Goal: Information Seeking & Learning: Find specific fact

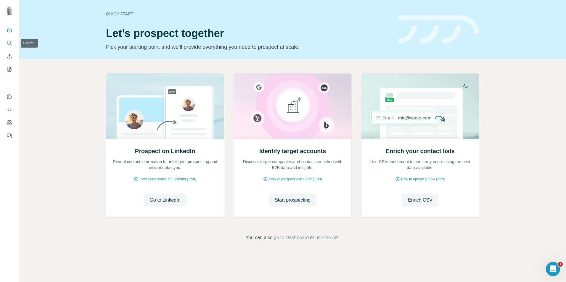
click at [12, 44] on icon "Search" at bounding box center [10, 43] width 6 height 6
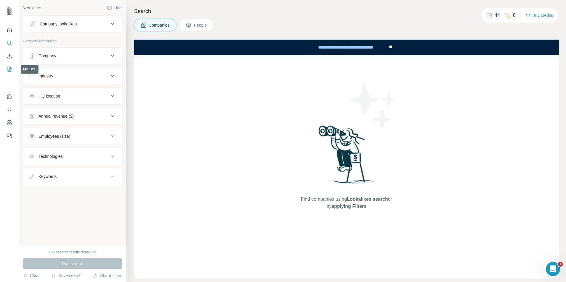
click at [12, 70] on icon "My lists" at bounding box center [10, 69] width 6 height 6
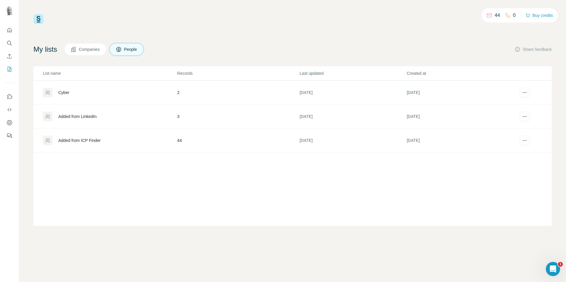
click at [91, 140] on div "Added from ICP Finder" at bounding box center [79, 141] width 42 height 6
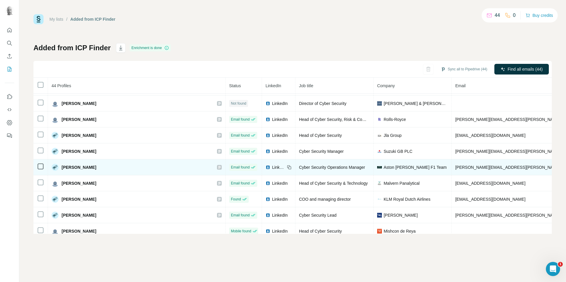
scroll to position [566, 0]
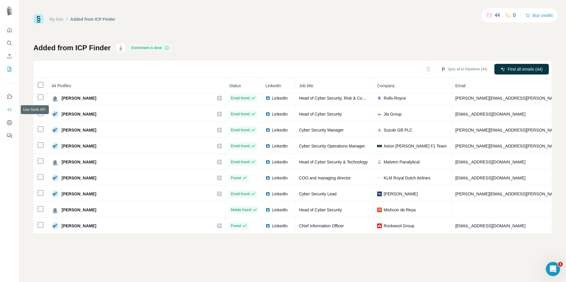
click at [7, 110] on icon "Use Surfe API" at bounding box center [10, 110] width 6 height 6
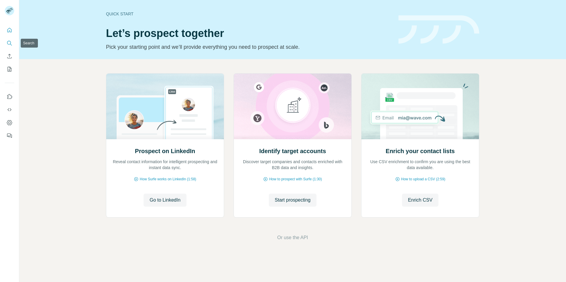
click at [9, 43] on icon "Search" at bounding box center [10, 43] width 6 height 6
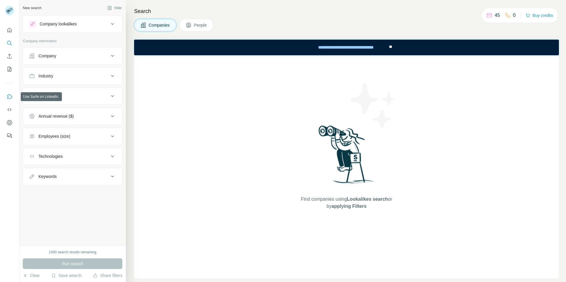
click at [9, 97] on icon "Use Surfe on LinkedIn" at bounding box center [10, 97] width 6 height 6
click at [50, 41] on p "Company information" at bounding box center [72, 40] width 99 height 5
click at [54, 40] on p "Company information" at bounding box center [72, 40] width 99 height 5
click at [73, 27] on div "Company lookalikes" at bounding box center [69, 23] width 80 height 7
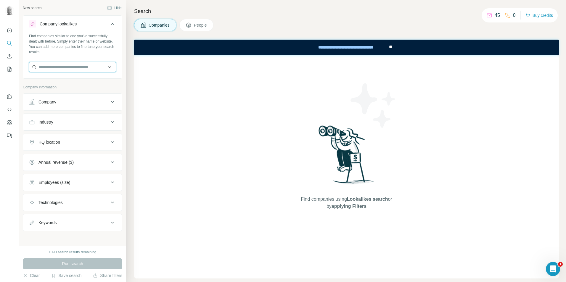
click at [62, 67] on input "text" at bounding box center [72, 67] width 87 height 11
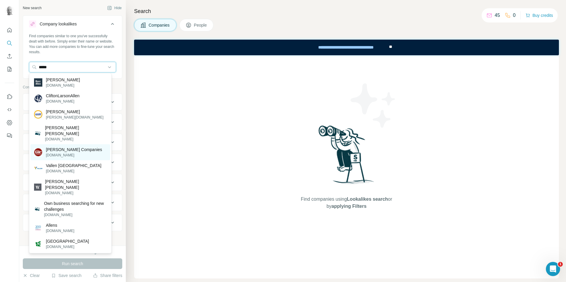
scroll to position [2, 0]
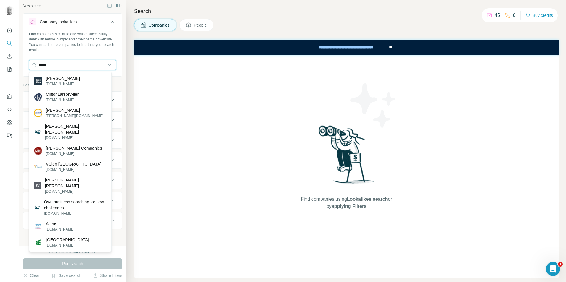
drag, startPoint x: 54, startPoint y: 66, endPoint x: 16, endPoint y: 66, distance: 37.9
click at [16, 66] on div "New search Hide Company lookalikes Find companies similar to one you've success…" at bounding box center [283, 141] width 566 height 282
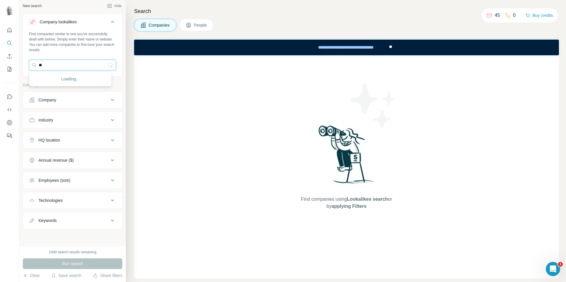
type input "*"
click at [90, 125] on button "Industry" at bounding box center [72, 120] width 99 height 14
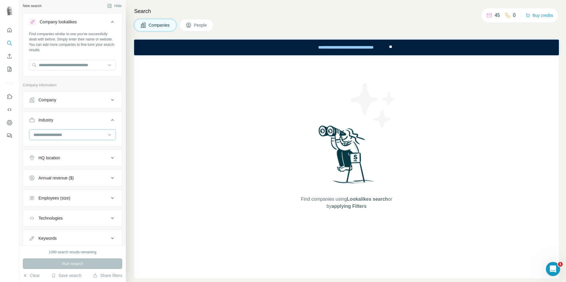
click at [91, 131] on div at bounding box center [69, 135] width 73 height 10
type input "***"
click at [94, 149] on div "Legal" at bounding box center [70, 148] width 73 height 6
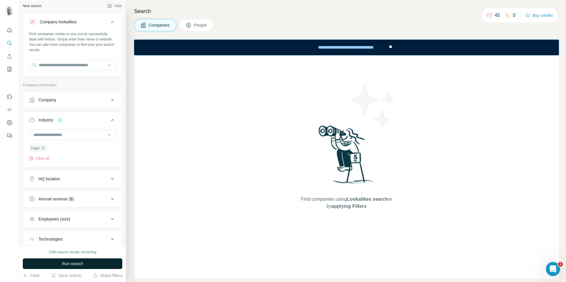
click at [97, 264] on button "Run search" at bounding box center [72, 264] width 99 height 11
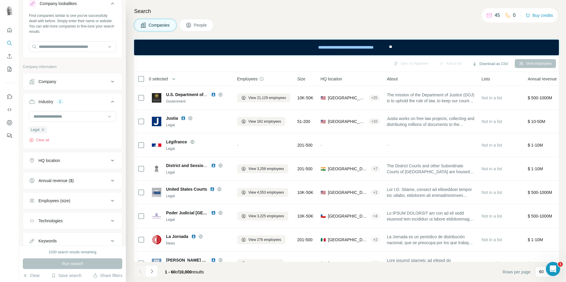
scroll to position [41, 0]
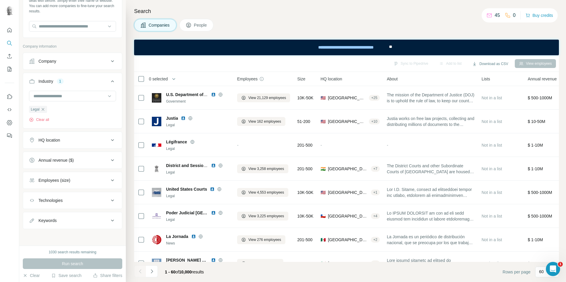
click at [202, 30] on button "People" at bounding box center [196, 25] width 34 height 12
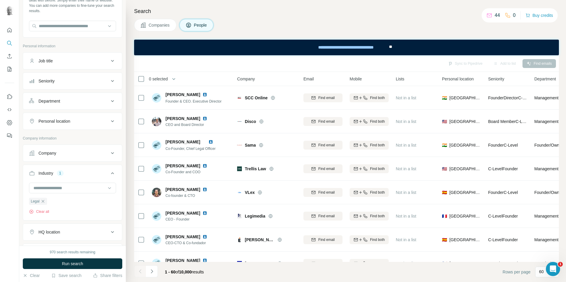
click at [109, 123] on icon at bounding box center [112, 121] width 7 height 7
click at [81, 140] on input "text" at bounding box center [72, 136] width 87 height 11
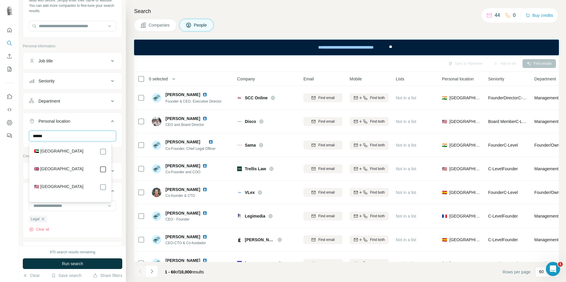
type input "******"
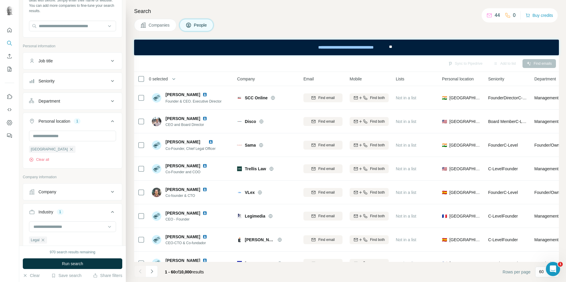
click at [109, 60] on icon at bounding box center [112, 60] width 7 height 7
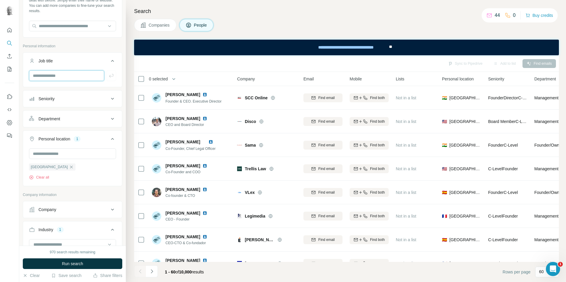
click at [77, 78] on input "text" at bounding box center [66, 75] width 75 height 11
type input "*****"
click at [109, 74] on icon "button" at bounding box center [111, 76] width 4 height 4
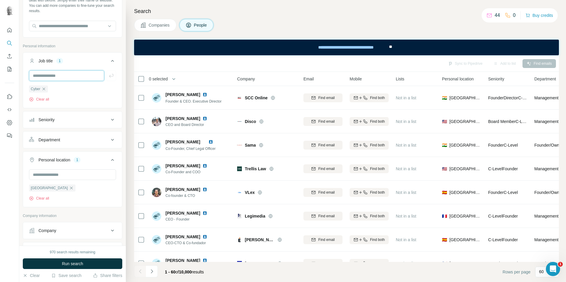
click at [87, 76] on input "text" at bounding box center [66, 75] width 75 height 11
type input "****"
click at [108, 76] on icon "button" at bounding box center [111, 76] width 6 height 6
click at [64, 77] on input "text" at bounding box center [66, 75] width 75 height 11
type input "****"
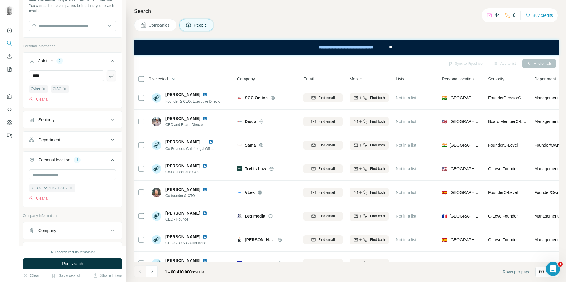
click at [108, 77] on icon "button" at bounding box center [111, 76] width 6 height 6
click at [93, 263] on button "Run search" at bounding box center [72, 264] width 99 height 11
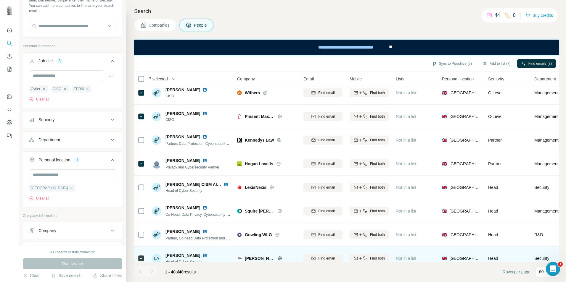
scroll to position [4, 0]
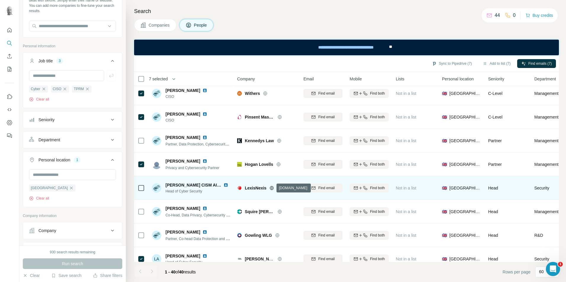
click at [271, 189] on icon at bounding box center [271, 188] width 5 height 5
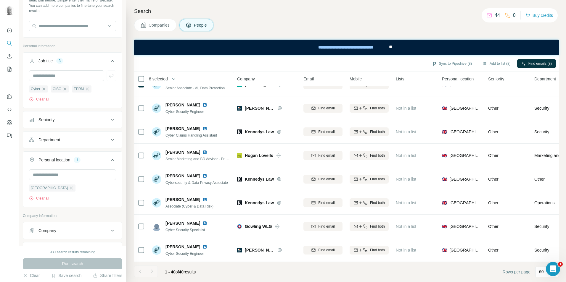
scroll to position [774, 0]
click at [529, 64] on span "Find emails (8)" at bounding box center [540, 63] width 23 height 5
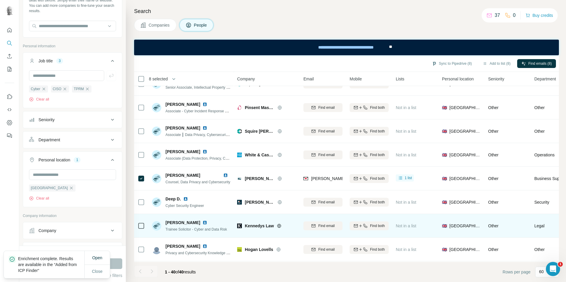
scroll to position [360, 0]
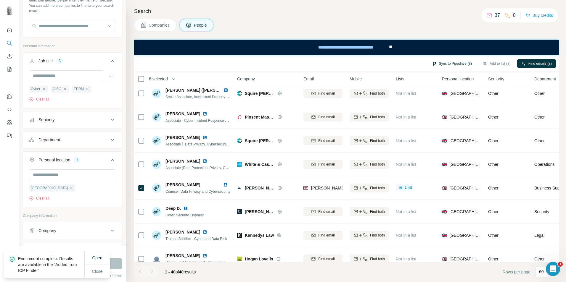
click at [443, 64] on button "Sync to Pipedrive (8)" at bounding box center [452, 63] width 48 height 9
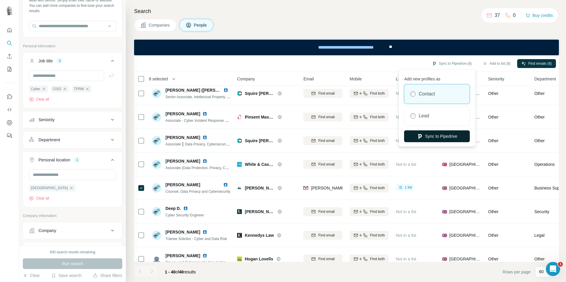
click at [444, 135] on button "Sync to Pipedrive" at bounding box center [437, 137] width 66 height 12
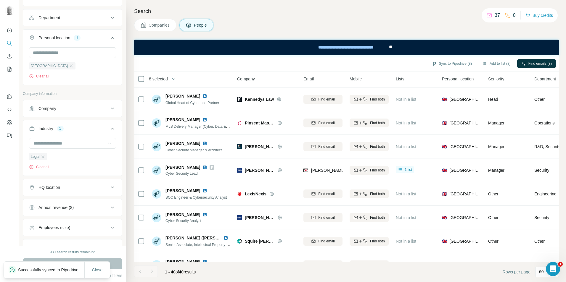
scroll to position [189, 0]
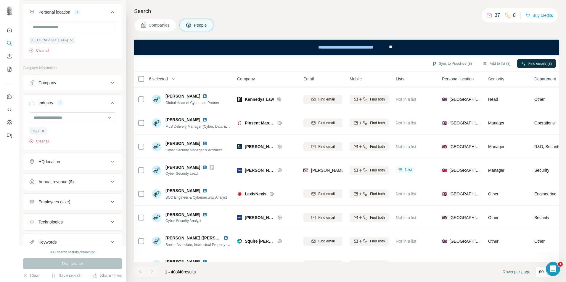
click at [160, 27] on span "Companies" at bounding box center [160, 25] width 22 height 6
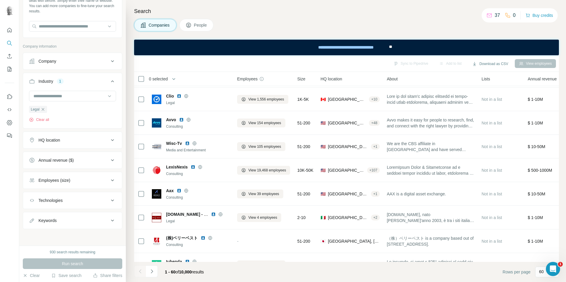
scroll to position [41, 0]
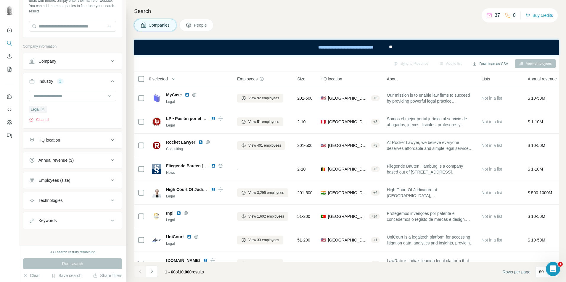
scroll to position [478, 0]
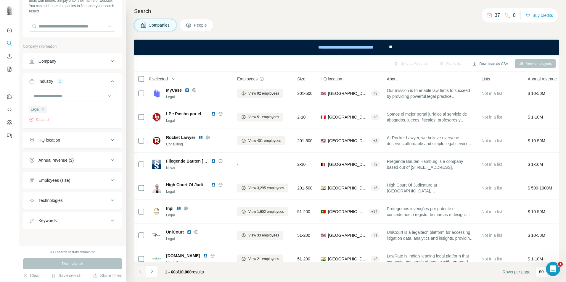
click at [203, 27] on span "People" at bounding box center [201, 25] width 14 height 6
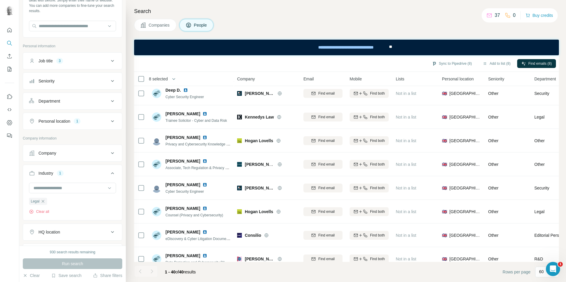
click at [110, 61] on icon at bounding box center [112, 60] width 7 height 7
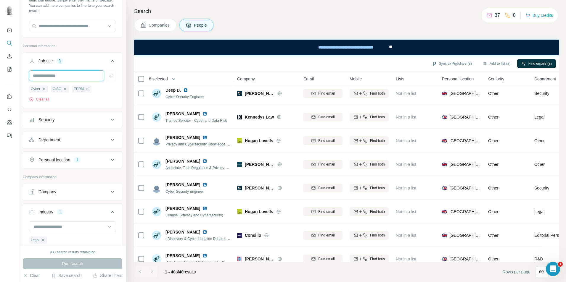
click at [76, 77] on input "text" at bounding box center [66, 75] width 75 height 11
type input "**********"
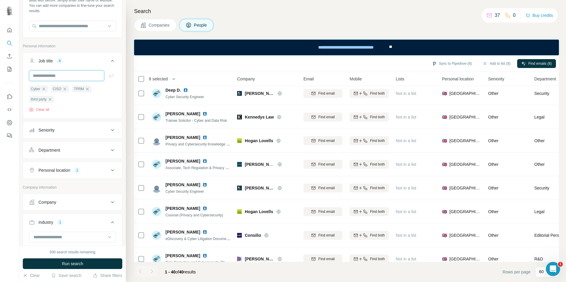
click at [70, 78] on input "text" at bounding box center [66, 75] width 75 height 11
type input "****"
click at [108, 75] on icon "button" at bounding box center [111, 76] width 6 height 6
click at [62, 74] on input "text" at bounding box center [66, 75] width 75 height 11
type input "**********"
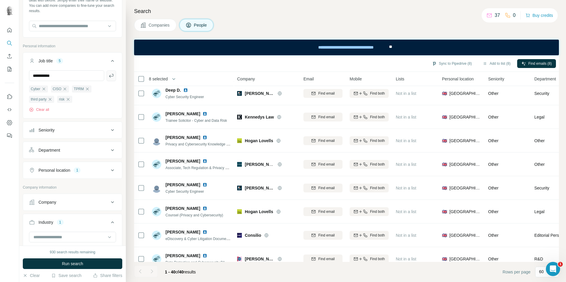
click at [109, 76] on icon "button" at bounding box center [111, 76] width 4 height 4
click at [92, 264] on button "Run search" at bounding box center [72, 264] width 99 height 11
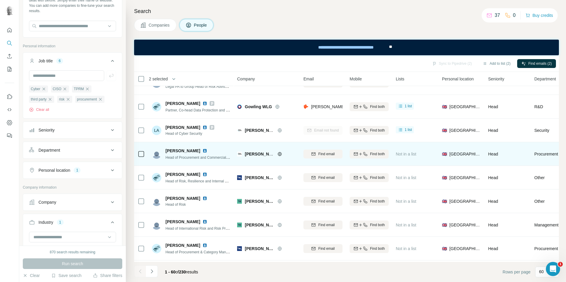
scroll to position [685, 0]
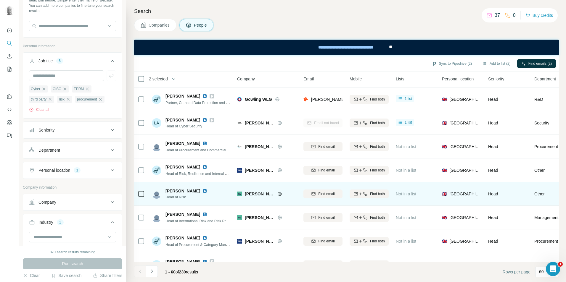
click at [280, 193] on icon at bounding box center [279, 194] width 1 height 4
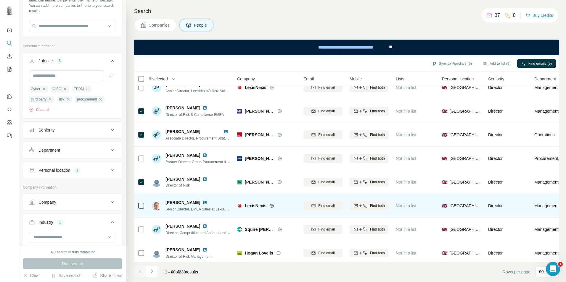
scroll to position [1248, 0]
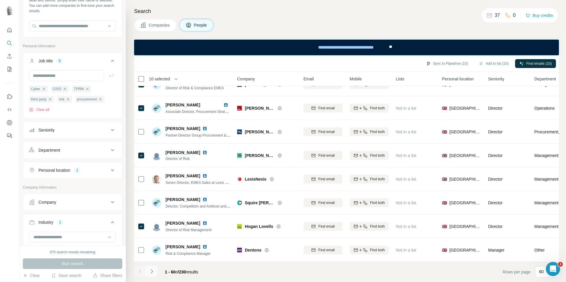
click at [151, 272] on icon "Navigate to next page" at bounding box center [152, 272] width 6 height 6
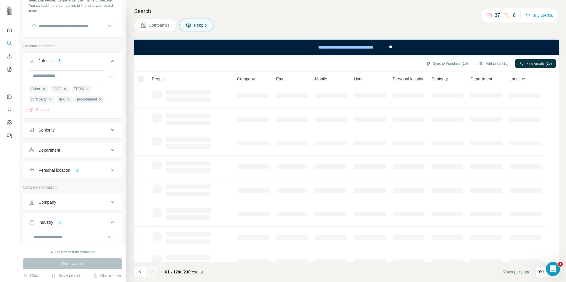
scroll to position [0, 0]
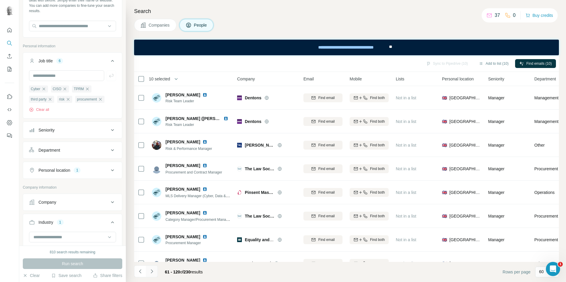
click at [152, 272] on icon "Navigate to next page" at bounding box center [152, 272] width 6 height 6
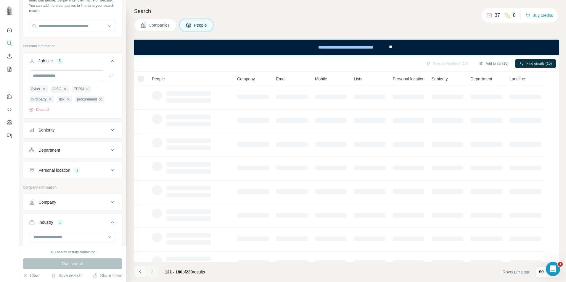
click at [139, 272] on icon "Navigate to previous page" at bounding box center [140, 272] width 2 height 4
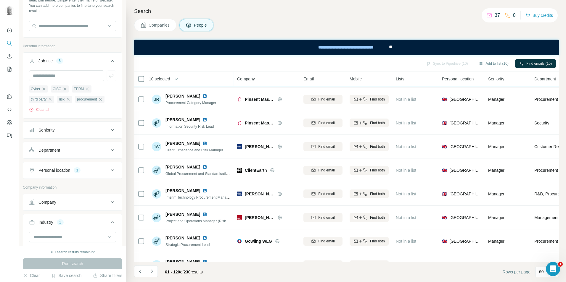
scroll to position [533, 0]
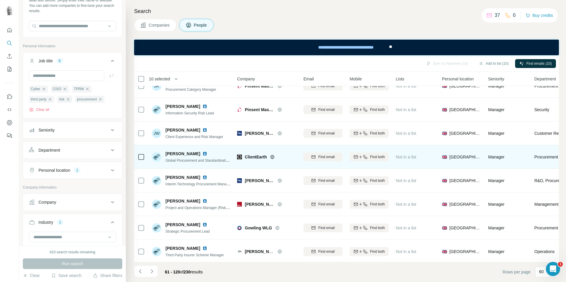
click at [274, 157] on icon at bounding box center [272, 157] width 5 height 5
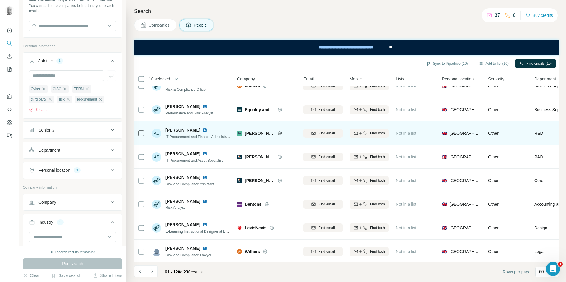
scroll to position [1248, 0]
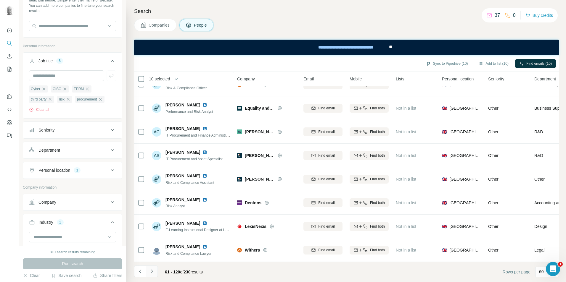
click at [153, 272] on icon "Navigate to next page" at bounding box center [152, 272] width 6 height 6
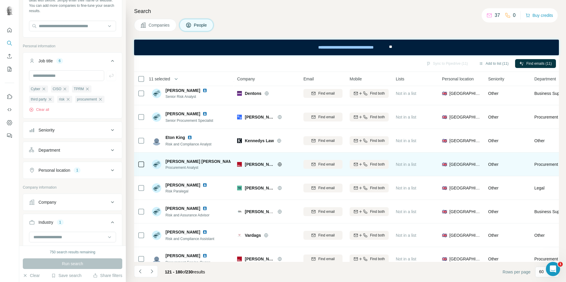
scroll to position [685, 0]
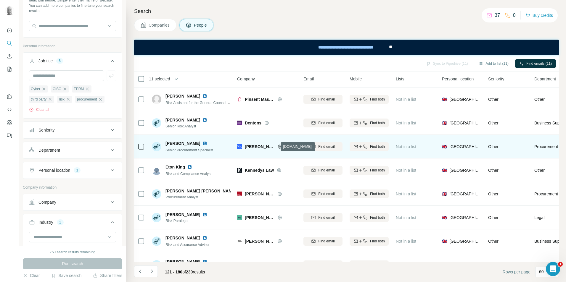
click at [279, 146] on icon at bounding box center [279, 147] width 1 height 4
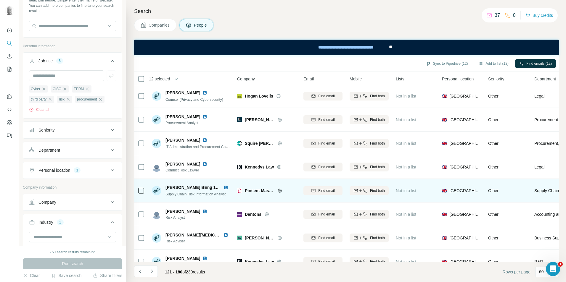
scroll to position [1248, 0]
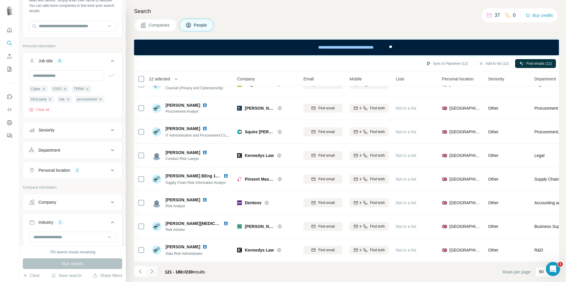
click at [152, 273] on icon "Navigate to next page" at bounding box center [152, 272] width 6 height 6
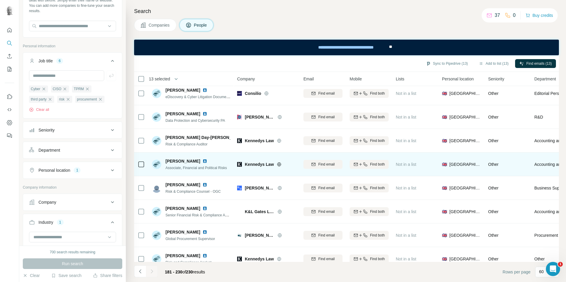
scroll to position [0, 0]
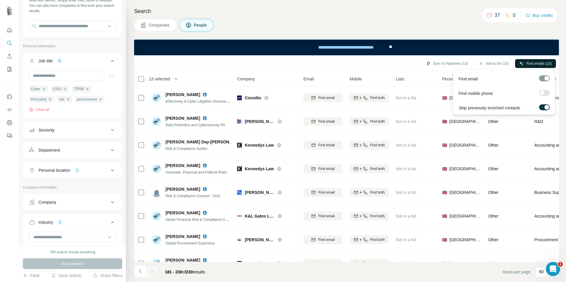
click at [531, 64] on span "Find emails (13)" at bounding box center [538, 63] width 25 height 5
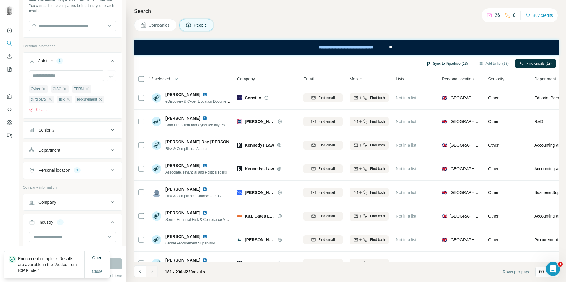
click at [452, 64] on button "Sync to Pipedrive (13)" at bounding box center [447, 63] width 50 height 9
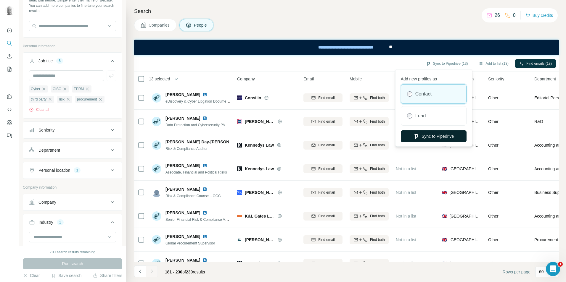
click at [435, 137] on button "Sync to Pipedrive" at bounding box center [434, 137] width 66 height 12
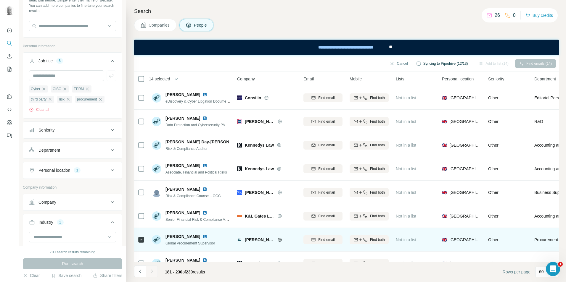
scroll to position [30, 0]
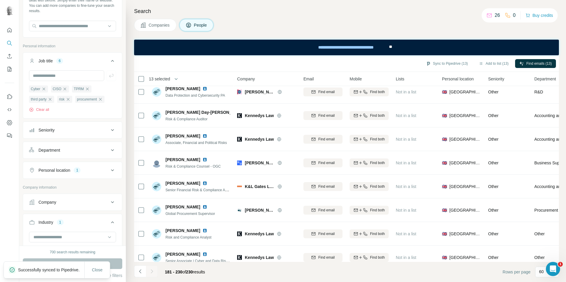
click at [158, 28] on span "Companies" at bounding box center [160, 25] width 22 height 6
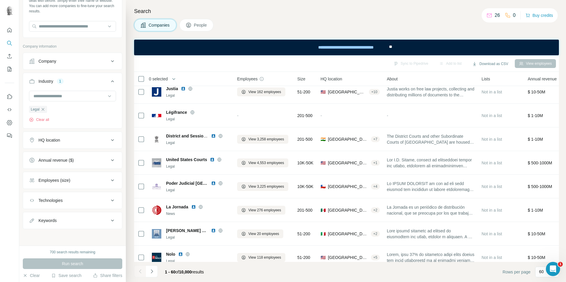
click at [200, 24] on span "People" at bounding box center [201, 25] width 14 height 6
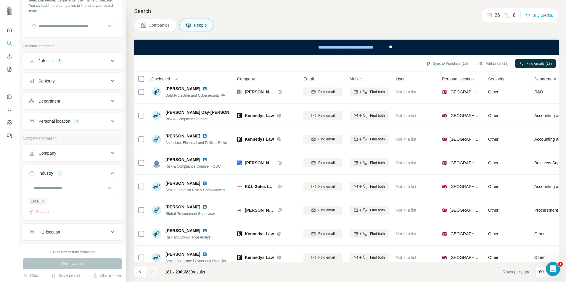
click at [111, 61] on icon at bounding box center [112, 61] width 3 height 2
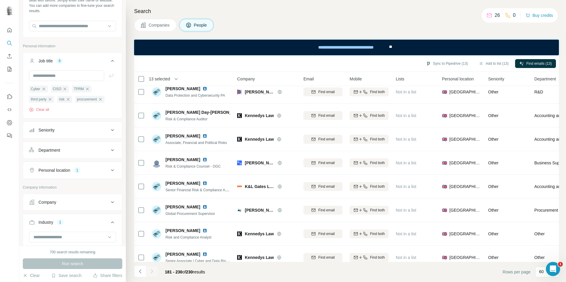
drag, startPoint x: 106, startPoint y: 99, endPoint x: 99, endPoint y: 99, distance: 6.5
click at [103, 99] on icon "button" at bounding box center [100, 99] width 5 height 5
click at [90, 90] on icon "button" at bounding box center [87, 89] width 5 height 5
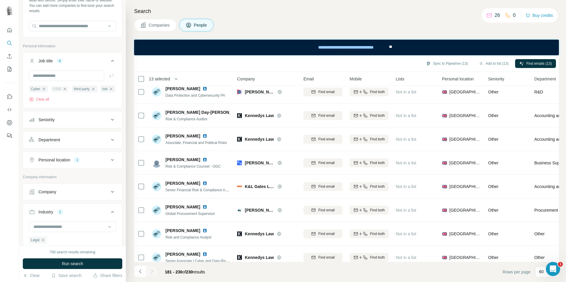
click at [65, 91] on icon "button" at bounding box center [64, 89] width 5 height 5
click at [44, 89] on icon "button" at bounding box center [43, 89] width 5 height 5
click at [50, 89] on icon "button" at bounding box center [50, 89] width 5 height 5
click at [40, 90] on icon "button" at bounding box center [39, 89] width 3 height 3
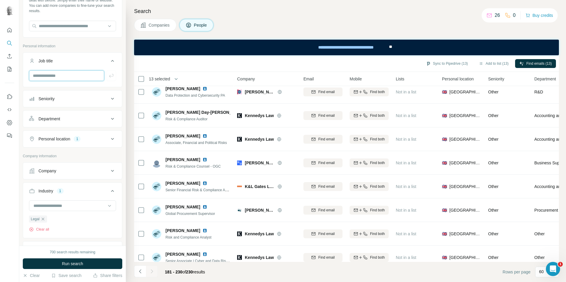
click at [45, 78] on input "text" at bounding box center [66, 75] width 75 height 11
type input "**********"
drag, startPoint x: 109, startPoint y: 77, endPoint x: 101, endPoint y: 78, distance: 8.6
click at [108, 77] on icon "button" at bounding box center [111, 76] width 6 height 6
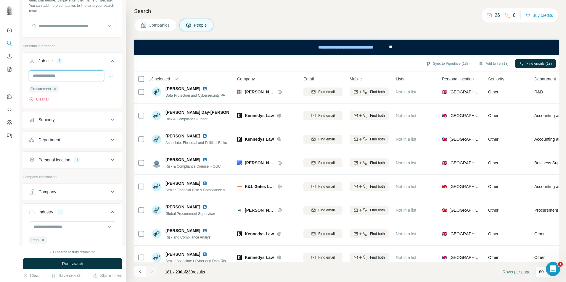
click at [64, 80] on input "text" at bounding box center [66, 75] width 75 height 11
type input "***"
click at [109, 76] on icon "button" at bounding box center [111, 76] width 4 height 4
click at [65, 78] on input "text" at bounding box center [66, 75] width 75 height 11
type input "**********"
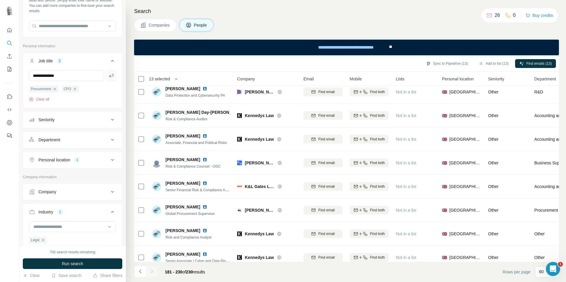
click at [110, 77] on button "button" at bounding box center [111, 75] width 9 height 11
click at [94, 265] on button "Run search" at bounding box center [72, 264] width 99 height 11
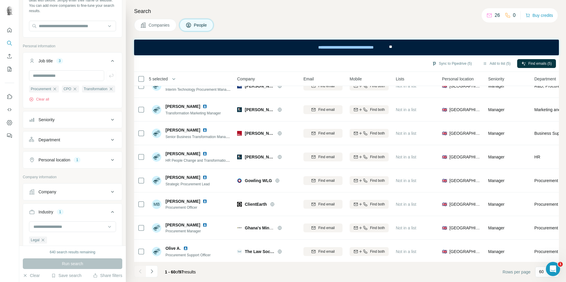
scroll to position [1248, 0]
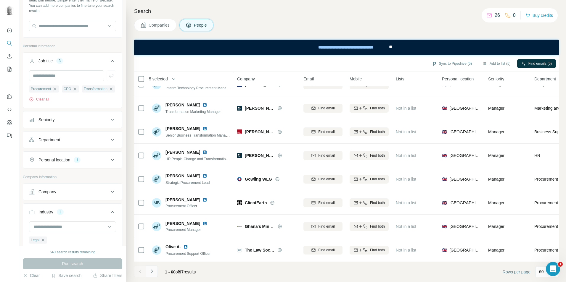
click at [151, 271] on icon "Navigate to next page" at bounding box center [152, 272] width 6 height 6
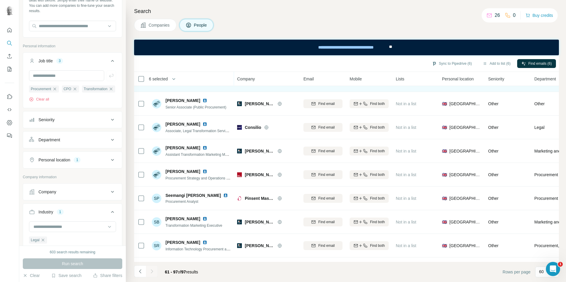
scroll to position [703, 0]
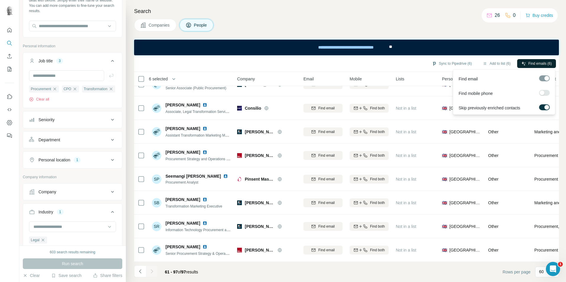
click at [529, 65] on span "Find emails (6)" at bounding box center [540, 63] width 23 height 5
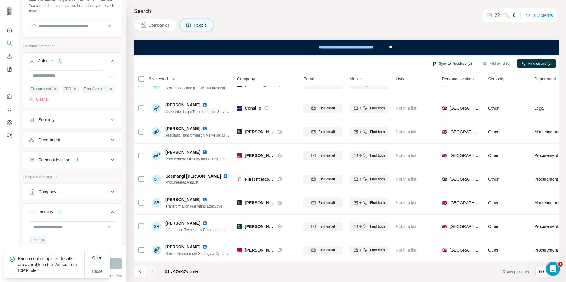
click at [452, 65] on button "Sync to Pipedrive (6)" at bounding box center [452, 63] width 48 height 9
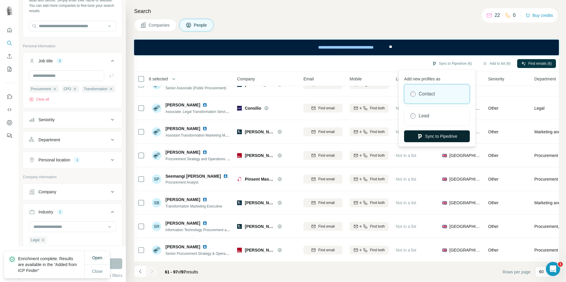
click at [441, 139] on button "Sync to Pipedrive" at bounding box center [437, 137] width 66 height 12
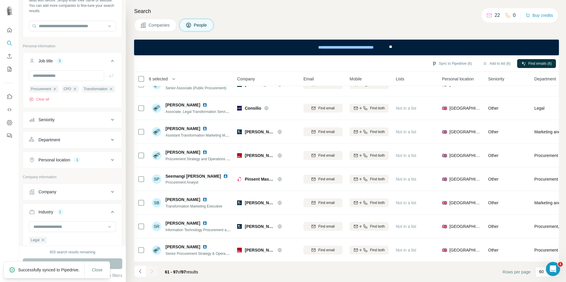
click at [109, 164] on icon at bounding box center [112, 160] width 7 height 7
click at [157, 23] on span "Companies" at bounding box center [160, 25] width 22 height 6
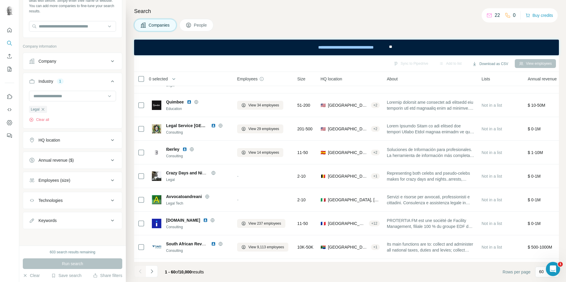
click at [205, 25] on span "People" at bounding box center [201, 25] width 14 height 6
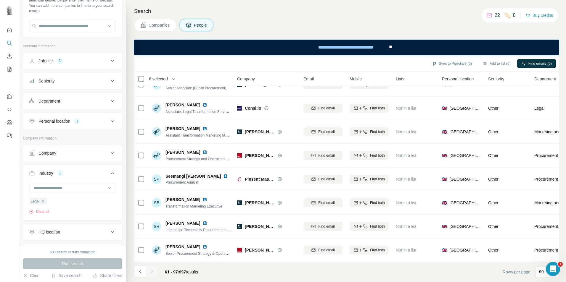
click at [112, 62] on button "Job title 3" at bounding box center [72, 61] width 99 height 14
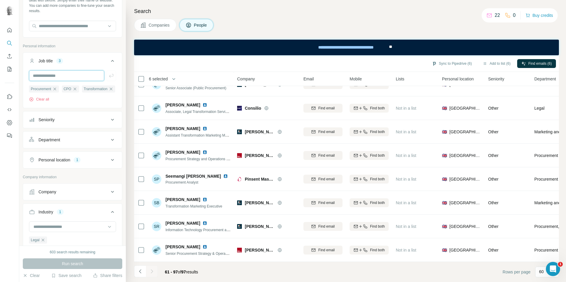
click at [75, 76] on input "text" at bounding box center [66, 75] width 75 height 11
type input "*****"
drag, startPoint x: 108, startPoint y: 79, endPoint x: 104, endPoint y: 79, distance: 4.2
click at [108, 79] on button "button" at bounding box center [111, 75] width 9 height 11
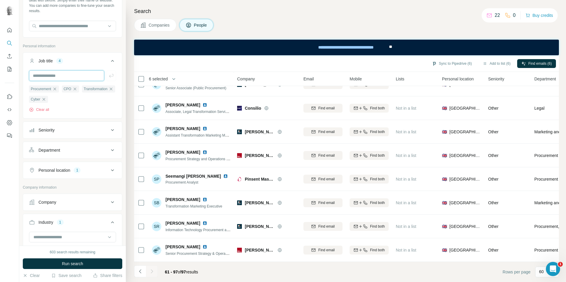
click at [75, 79] on input "text" at bounding box center [66, 75] width 75 height 11
type input "****"
click at [108, 76] on icon "button" at bounding box center [111, 76] width 6 height 6
click at [73, 76] on input "text" at bounding box center [66, 75] width 75 height 11
type input "*******"
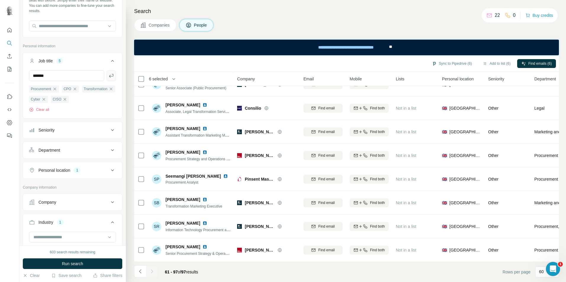
click at [109, 75] on icon "button" at bounding box center [111, 76] width 6 height 6
click at [102, 174] on div "Personal location 1" at bounding box center [69, 171] width 80 height 6
click at [70, 200] on icon "button" at bounding box center [71, 198] width 3 height 3
click at [64, 191] on input "text" at bounding box center [72, 185] width 87 height 11
drag, startPoint x: 64, startPoint y: 197, endPoint x: 9, endPoint y: 196, distance: 55.1
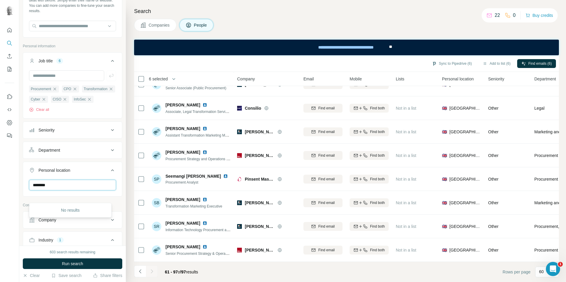
click at [9, 196] on div "New search Hide Company lookalikes Find companies similar to one you've success…" at bounding box center [283, 141] width 566 height 282
type input "*******"
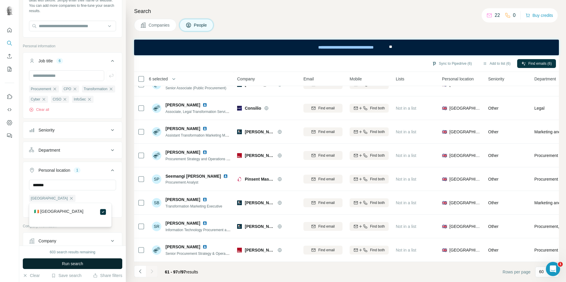
click at [88, 264] on button "Run search" at bounding box center [72, 264] width 99 height 11
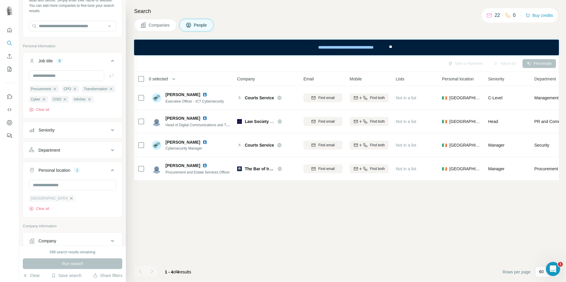
click at [69, 201] on icon "button" at bounding box center [71, 198] width 5 height 5
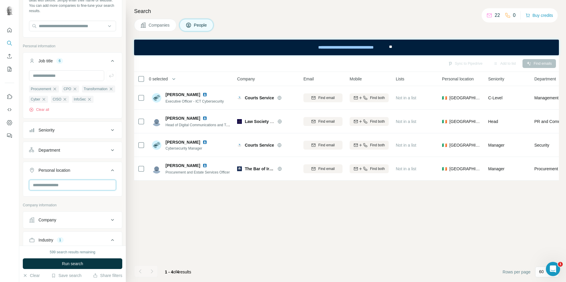
click at [71, 191] on input "text" at bounding box center [72, 185] width 87 height 11
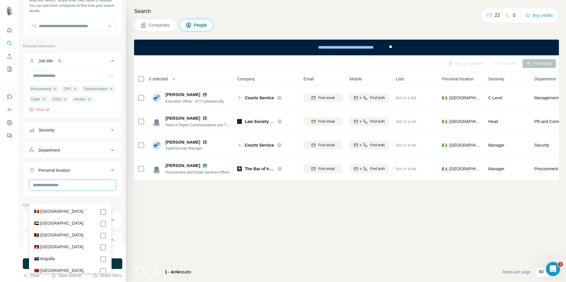
click at [85, 191] on input "text" at bounding box center [72, 185] width 87 height 11
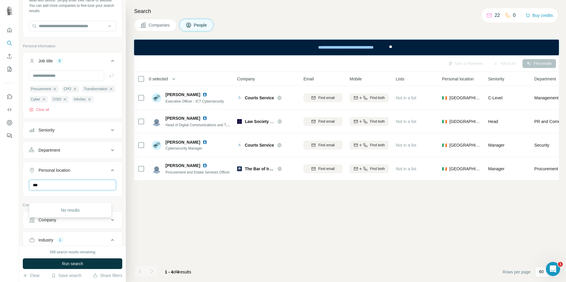
type input "***"
click at [11, 192] on div at bounding box center [9, 141] width 19 height 282
click at [92, 191] on input "text" at bounding box center [72, 185] width 87 height 11
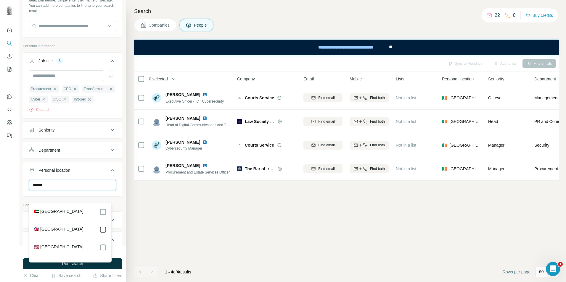
type input "******"
click at [103, 227] on icon at bounding box center [102, 230] width 7 height 7
click at [175, 226] on div "Sync to Pipedrive Add to list Find emails 0 selected People Company Email Mobil…" at bounding box center [346, 168] width 425 height 227
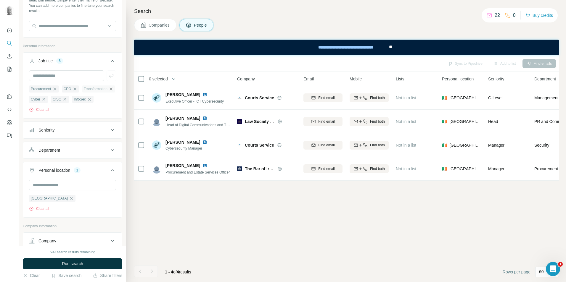
click at [109, 91] on icon "button" at bounding box center [111, 89] width 5 height 5
click at [43, 100] on icon "button" at bounding box center [43, 99] width 5 height 5
click at [55, 90] on icon "button" at bounding box center [54, 89] width 3 height 3
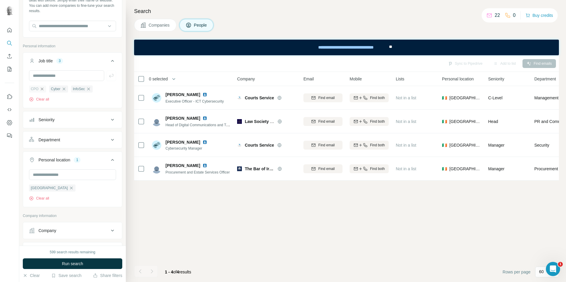
click at [42, 89] on icon "button" at bounding box center [42, 89] width 3 height 3
click at [43, 89] on icon "button" at bounding box center [43, 89] width 5 height 5
click at [75, 263] on span "Run search" at bounding box center [72, 264] width 21 height 6
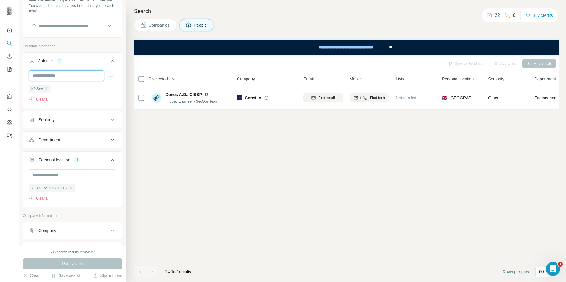
click at [87, 77] on input "text" at bounding box center [66, 75] width 75 height 11
click at [47, 89] on icon "button" at bounding box center [46, 89] width 3 height 3
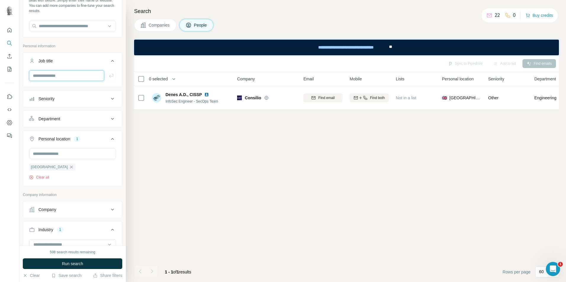
click at [51, 78] on input "text" at bounding box center [66, 75] width 75 height 11
type input "**********"
click at [109, 76] on icon "button" at bounding box center [111, 76] width 4 height 4
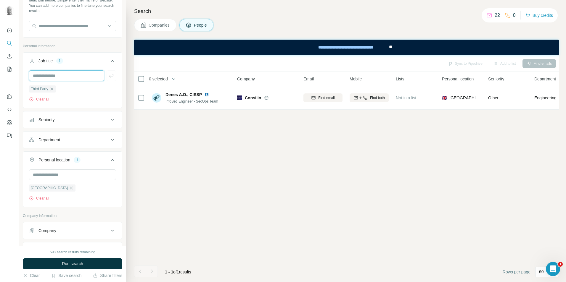
click at [73, 77] on input "text" at bounding box center [66, 75] width 75 height 11
type input "********"
click at [109, 77] on icon "button" at bounding box center [111, 76] width 6 height 6
click at [65, 74] on input "text" at bounding box center [66, 75] width 75 height 11
type input "******"
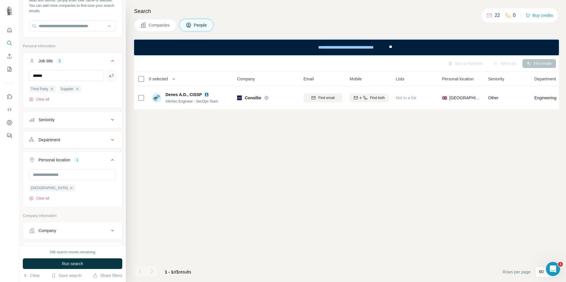
click at [108, 74] on icon "button" at bounding box center [111, 76] width 6 height 6
click at [96, 264] on button "Run search" at bounding box center [72, 264] width 99 height 11
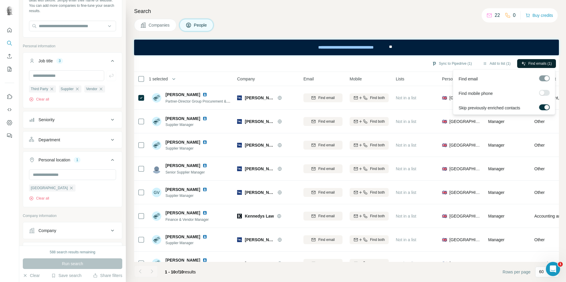
click at [529, 62] on span "Find emails (1)" at bounding box center [540, 63] width 23 height 5
click at [454, 63] on button "Sync to Pipedrive (1)" at bounding box center [452, 63] width 48 height 9
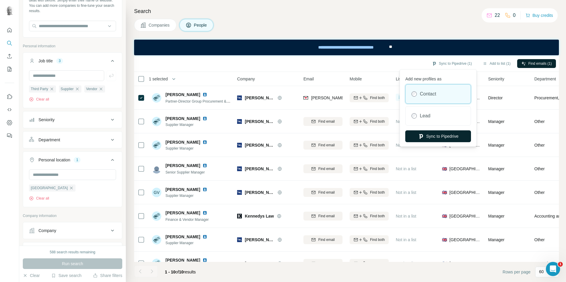
click at [442, 139] on button "Sync to Pipedrive" at bounding box center [438, 137] width 66 height 12
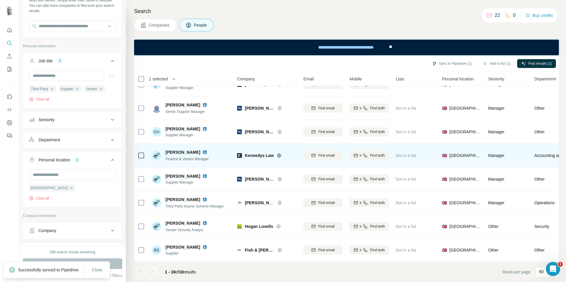
scroll to position [64, 0]
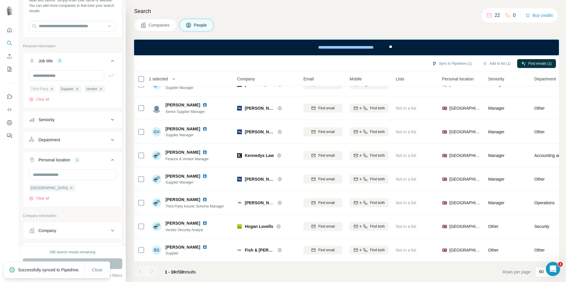
click at [52, 90] on icon "button" at bounding box center [51, 89] width 3 height 3
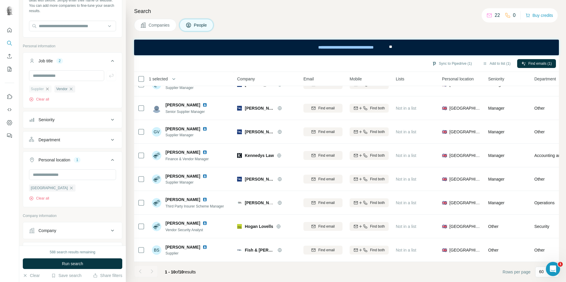
click at [50, 90] on icon "button" at bounding box center [47, 89] width 5 height 5
click at [48, 89] on icon "button" at bounding box center [45, 89] width 5 height 5
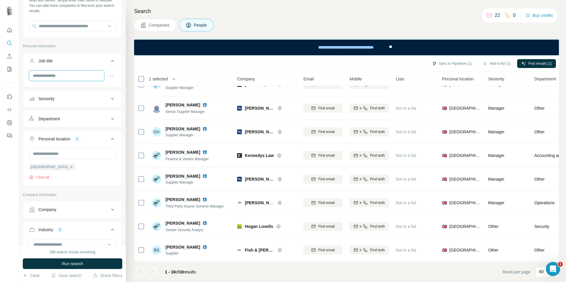
click at [58, 75] on input "text" at bounding box center [66, 75] width 75 height 11
type input "*********"
click at [108, 76] on icon "button" at bounding box center [111, 76] width 6 height 6
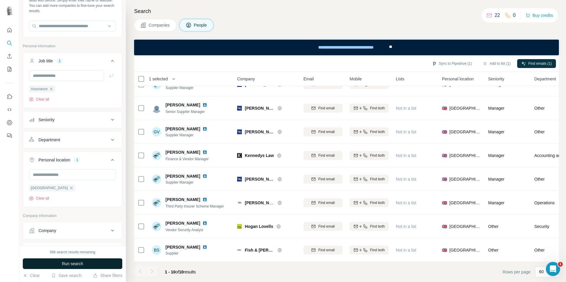
click at [70, 263] on span "Run search" at bounding box center [72, 264] width 21 height 6
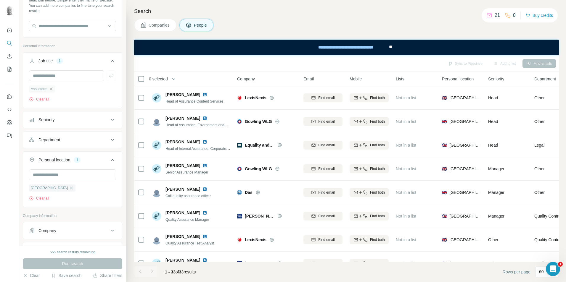
click at [51, 89] on icon "button" at bounding box center [51, 89] width 5 height 5
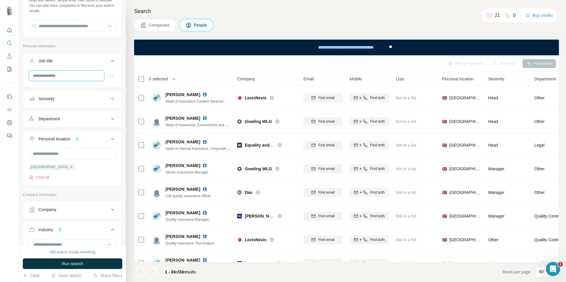
click at [61, 77] on input "text" at bounding box center [66, 75] width 75 height 11
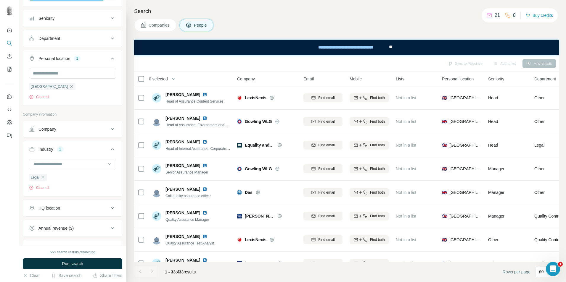
scroll to position [130, 0]
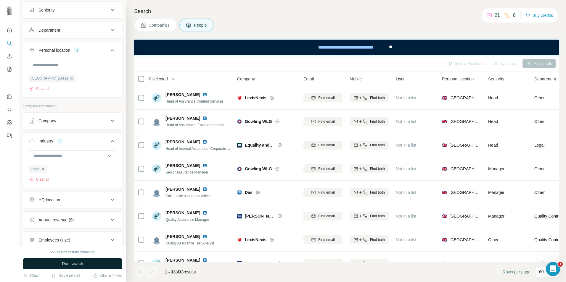
click at [94, 263] on button "Run search" at bounding box center [72, 264] width 99 height 11
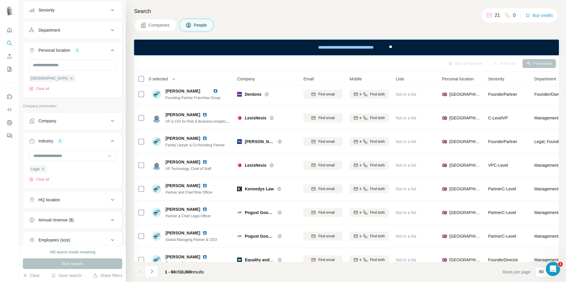
scroll to position [118, 0]
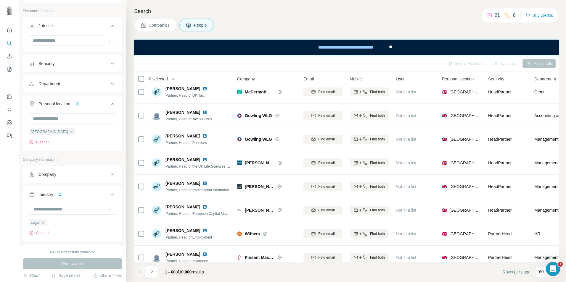
scroll to position [71, 0]
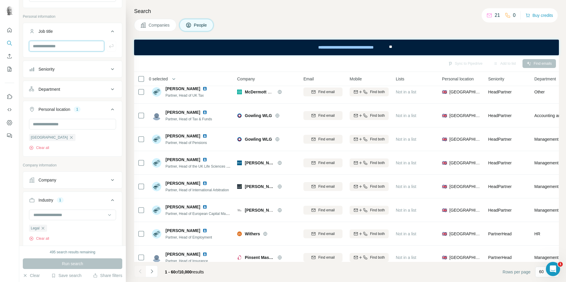
click at [63, 48] on input "text" at bounding box center [66, 46] width 75 height 11
type input "********"
click at [108, 46] on icon "button" at bounding box center [111, 46] width 6 height 6
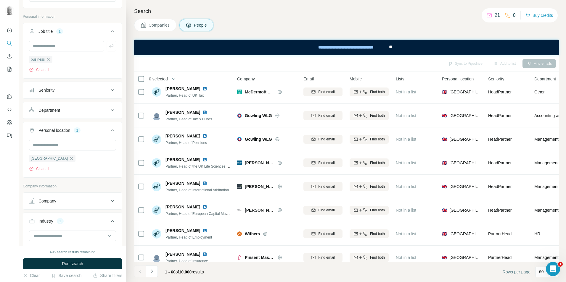
click at [96, 263] on button "Run search" at bounding box center [72, 264] width 99 height 11
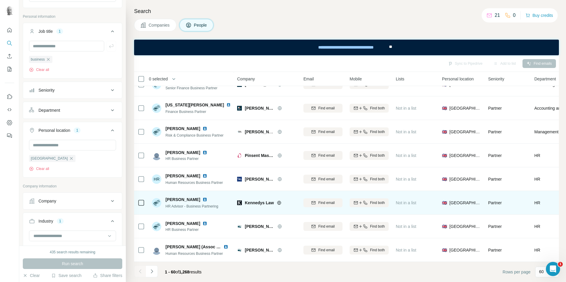
scroll to position [1248, 0]
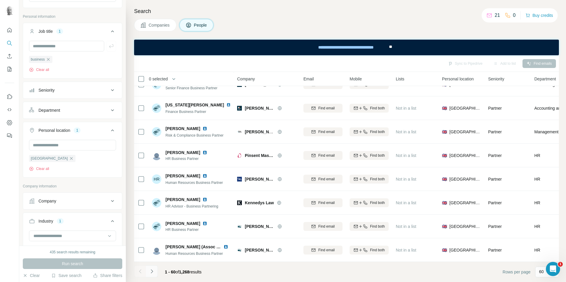
click at [154, 272] on icon "Navigate to next page" at bounding box center [152, 272] width 6 height 6
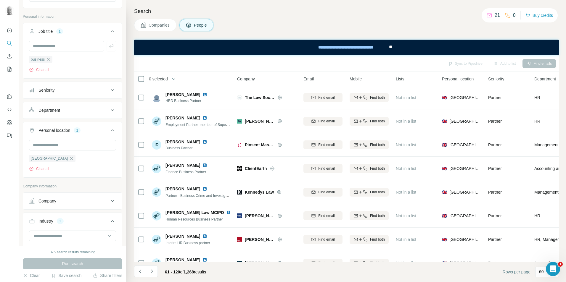
scroll to position [0, 0]
click at [48, 59] on icon "button" at bounding box center [48, 59] width 3 height 3
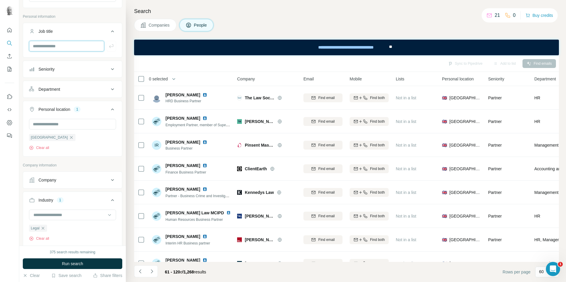
click at [55, 47] on input "text" at bounding box center [66, 46] width 75 height 11
type input "*******"
click at [109, 46] on icon "button" at bounding box center [111, 46] width 4 height 4
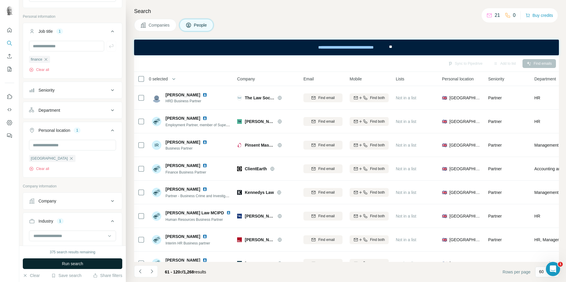
click at [107, 262] on button "Run search" at bounding box center [72, 264] width 99 height 11
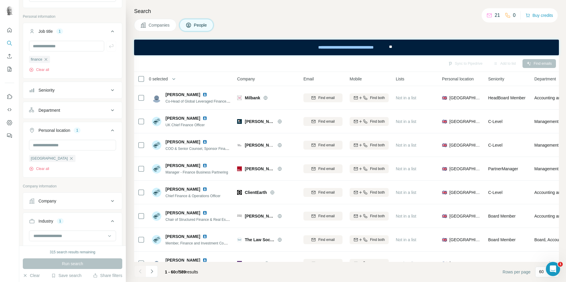
click at [109, 94] on icon at bounding box center [112, 90] width 7 height 7
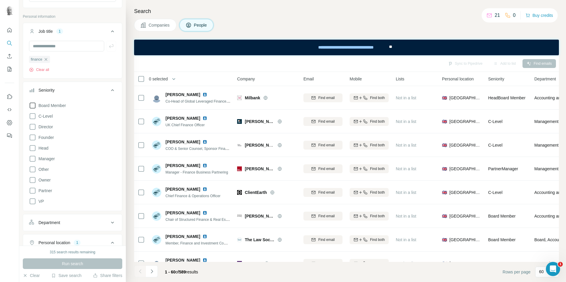
click at [59, 107] on span "Board Member" at bounding box center [51, 106] width 30 height 6
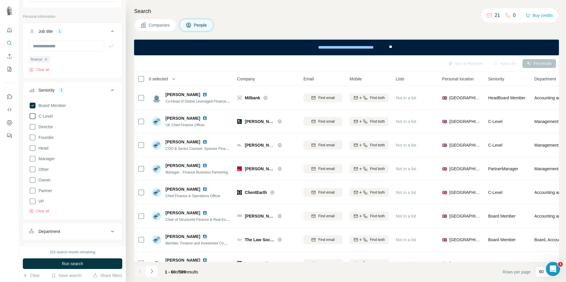
click at [48, 116] on span "C-Level" at bounding box center [44, 116] width 17 height 6
click at [46, 129] on span "Director" at bounding box center [44, 127] width 17 height 6
click at [94, 266] on button "Run search" at bounding box center [72, 264] width 99 height 11
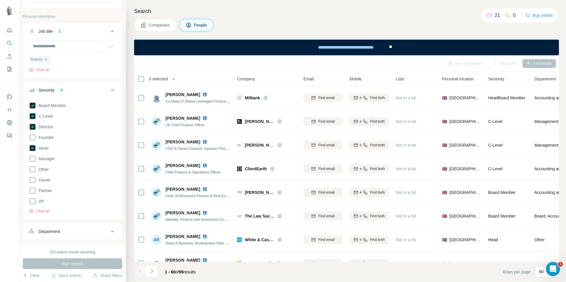
click at [110, 91] on icon at bounding box center [112, 90] width 7 height 7
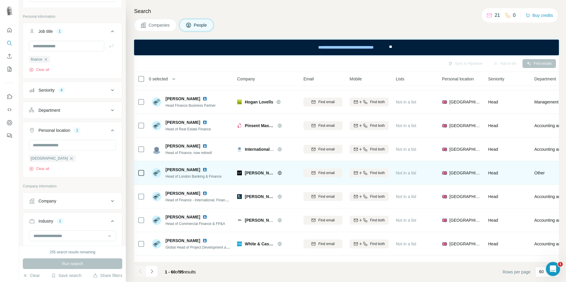
scroll to position [415, 0]
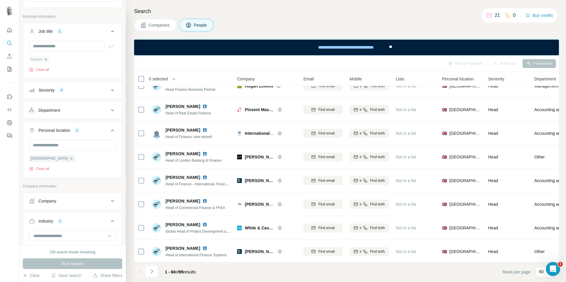
click at [44, 60] on icon "button" at bounding box center [46, 59] width 5 height 5
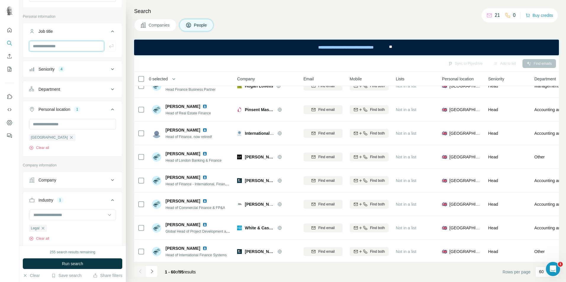
click at [49, 49] on input "text" at bounding box center [66, 46] width 75 height 11
type input "**********"
click at [108, 47] on icon "button" at bounding box center [111, 46] width 6 height 6
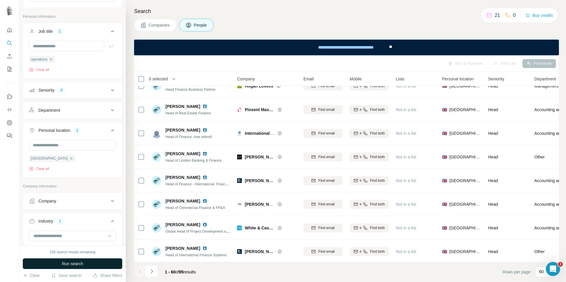
click at [112, 266] on button "Run search" at bounding box center [72, 264] width 99 height 11
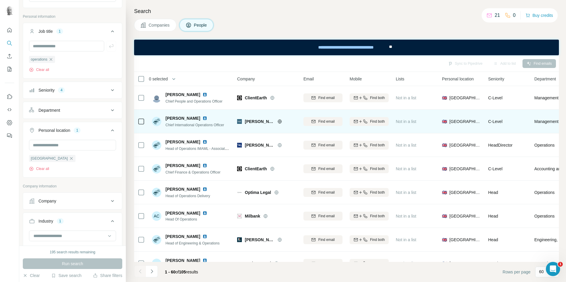
click at [203, 119] on img at bounding box center [205, 118] width 5 height 5
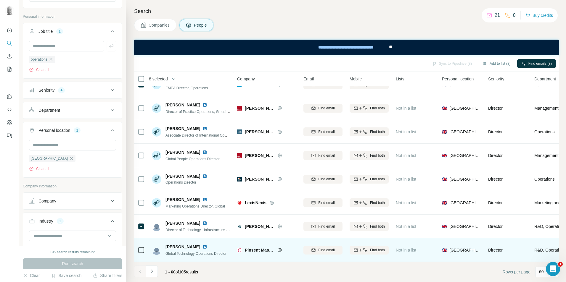
scroll to position [1248, 0]
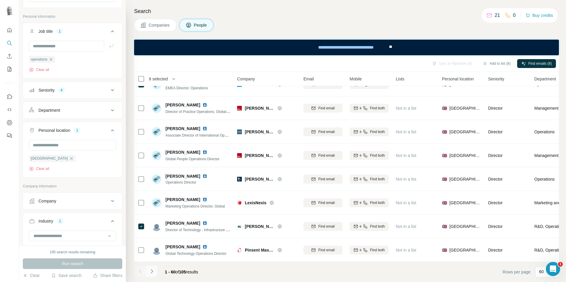
click at [154, 273] on icon "Navigate to next page" at bounding box center [152, 272] width 6 height 6
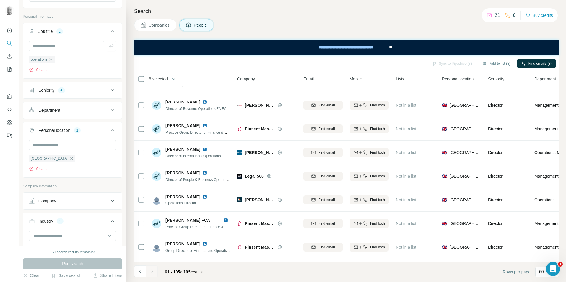
scroll to position [0, 0]
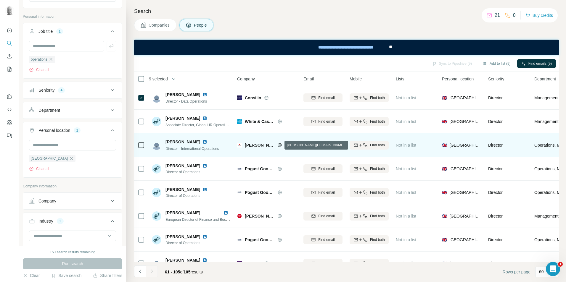
click at [281, 147] on icon at bounding box center [279, 145] width 5 height 5
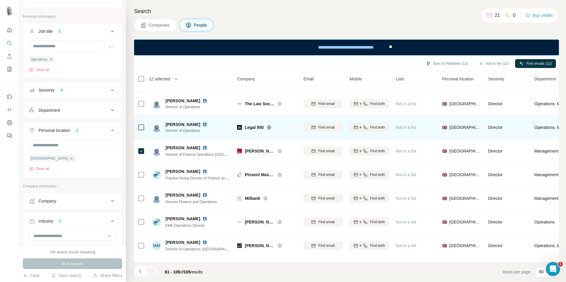
scroll to position [474, 0]
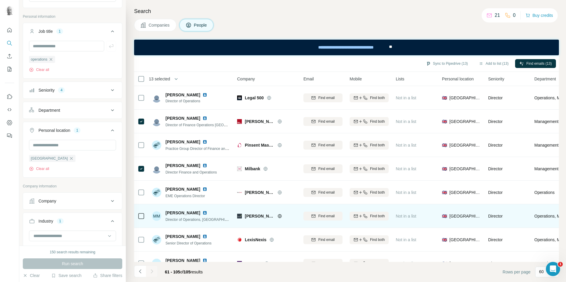
click at [277, 216] on icon at bounding box center [279, 216] width 5 height 5
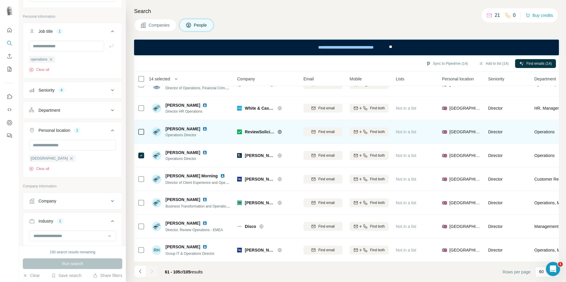
scroll to position [711, 0]
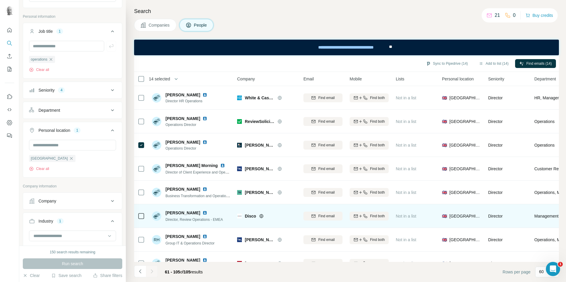
click at [262, 216] on icon at bounding box center [261, 216] width 5 height 5
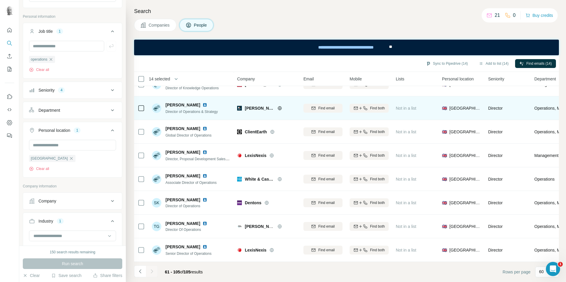
scroll to position [893, 0]
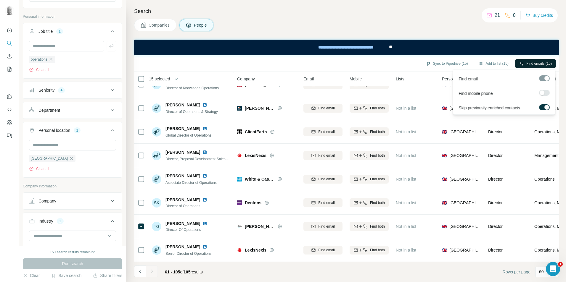
click at [527, 62] on span "Find emails (15)" at bounding box center [538, 63] width 25 height 5
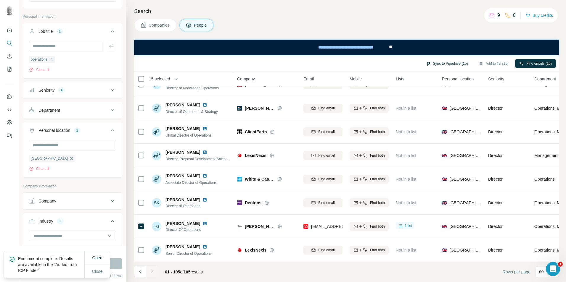
click at [442, 65] on button "Sync to Pipedrive (15)" at bounding box center [447, 63] width 50 height 9
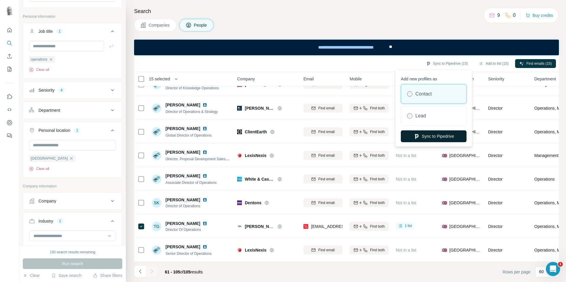
click at [430, 139] on button "Sync to Pipedrive" at bounding box center [434, 137] width 66 height 12
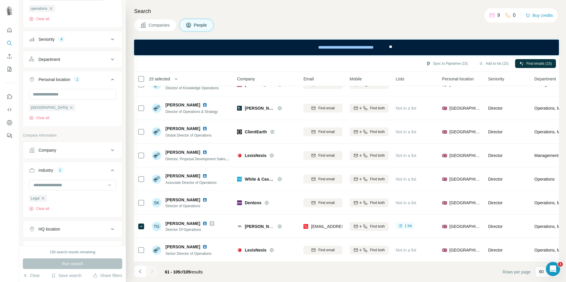
scroll to position [130, 0]
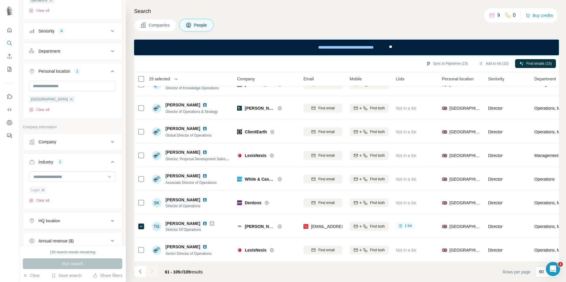
click at [44, 191] on icon "button" at bounding box center [43, 190] width 5 height 5
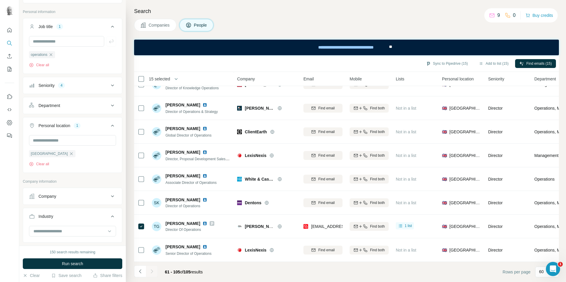
scroll to position [12, 0]
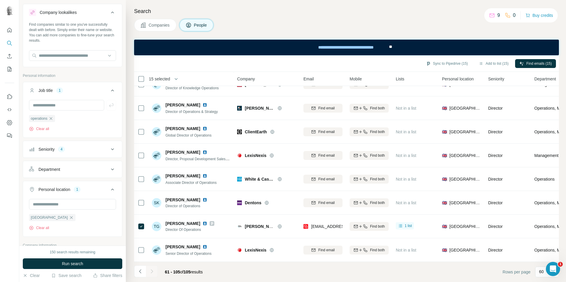
click at [168, 25] on span "Companies" at bounding box center [160, 25] width 22 height 6
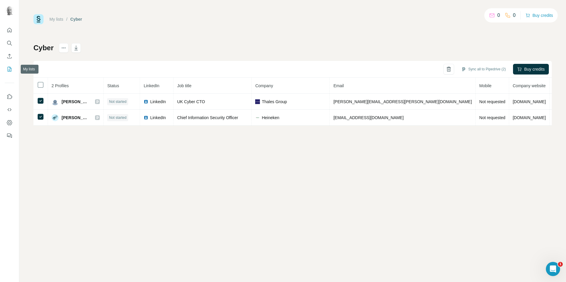
click at [11, 69] on icon "My lists" at bounding box center [10, 69] width 6 height 6
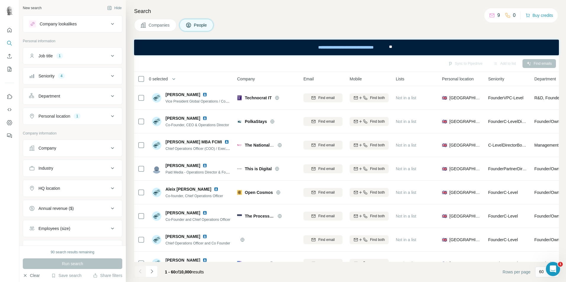
click at [35, 276] on button "Clear" at bounding box center [31, 276] width 17 height 6
click at [32, 275] on button "Clear" at bounding box center [31, 276] width 17 height 6
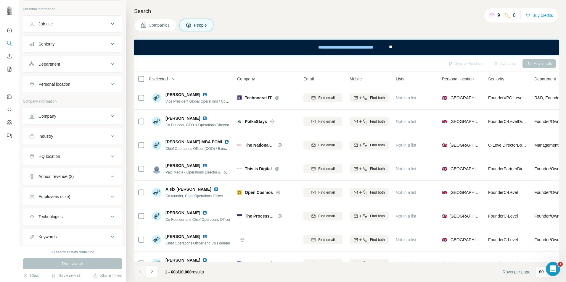
scroll to position [32, 0]
click at [99, 26] on div "Job title" at bounding box center [69, 24] width 80 height 6
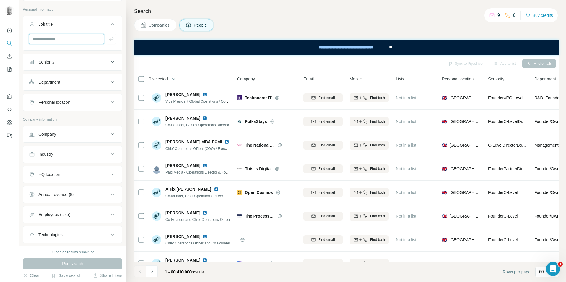
click at [71, 42] on input "text" at bounding box center [66, 39] width 75 height 11
type input "**********"
click at [108, 38] on icon "button" at bounding box center [111, 39] width 6 height 6
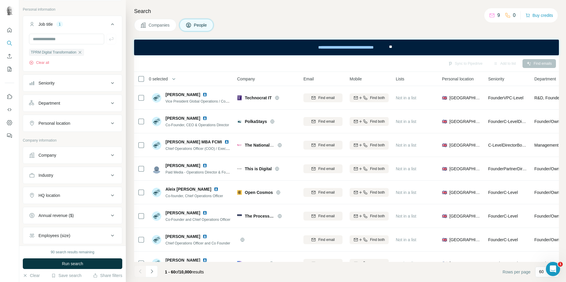
click at [115, 268] on button "Run search" at bounding box center [72, 264] width 99 height 11
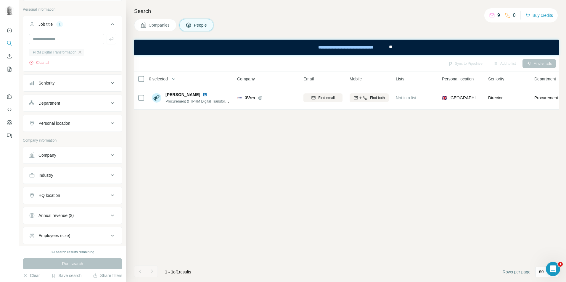
click at [81, 52] on icon "button" at bounding box center [80, 52] width 3 height 3
click at [71, 42] on input "text" at bounding box center [66, 39] width 75 height 11
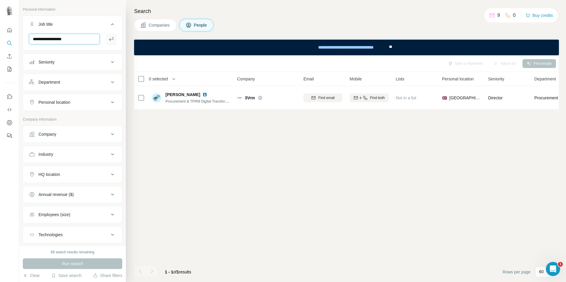
type input "**********"
click at [109, 39] on icon "button" at bounding box center [111, 39] width 4 height 4
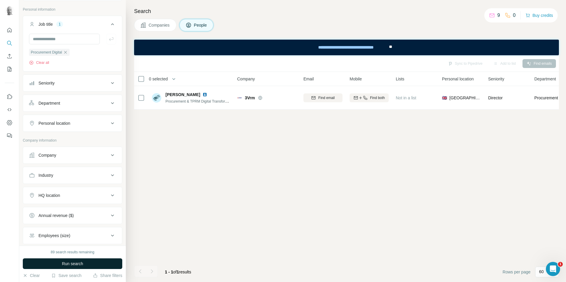
click at [71, 264] on span "Run search" at bounding box center [72, 264] width 21 height 6
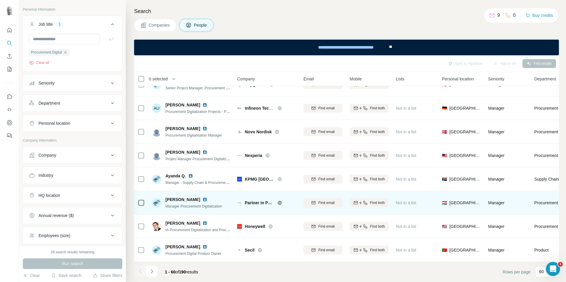
scroll to position [1248, 0]
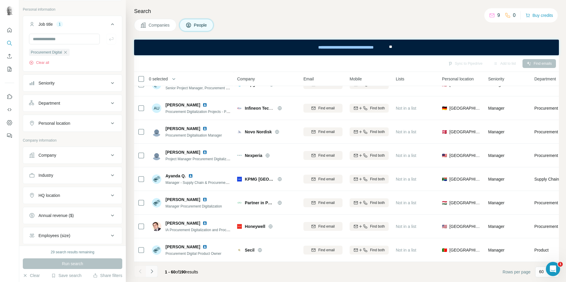
click at [156, 274] on button "Navigate to next page" at bounding box center [152, 272] width 12 height 12
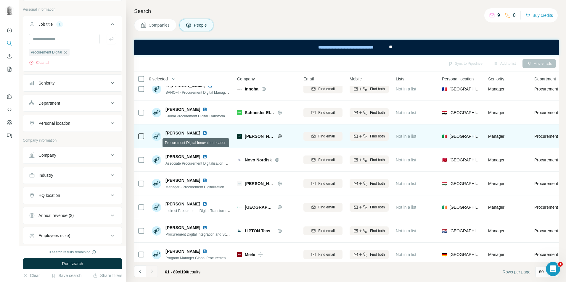
scroll to position [89, 0]
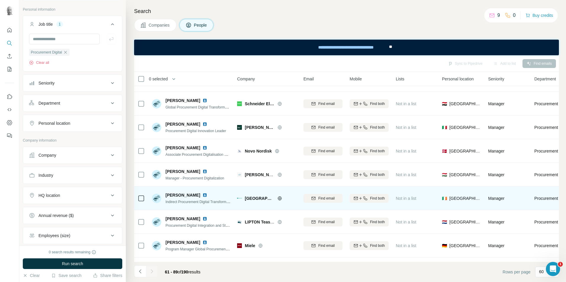
click at [278, 199] on icon at bounding box center [280, 198] width 4 height 0
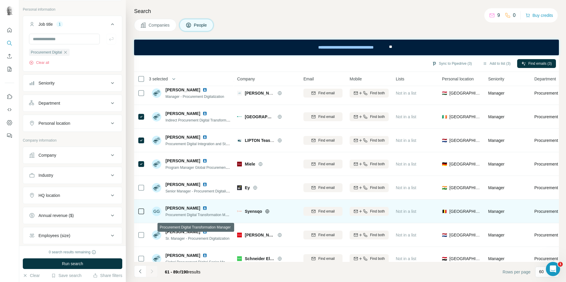
scroll to position [178, 0]
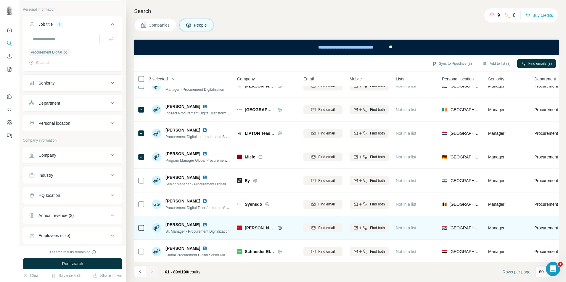
click at [279, 229] on icon at bounding box center [279, 228] width 1 height 4
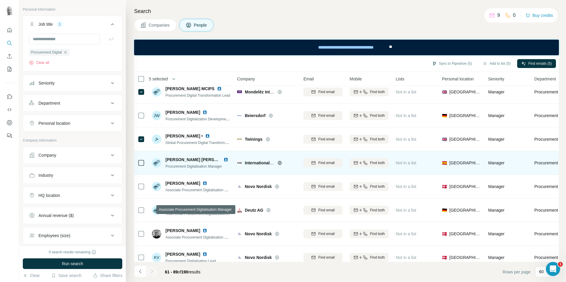
scroll to position [514, 0]
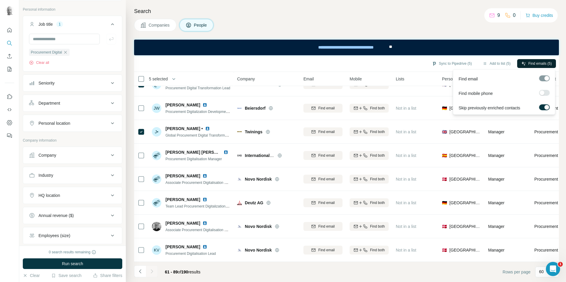
click at [540, 62] on span "Find emails (5)" at bounding box center [540, 63] width 23 height 5
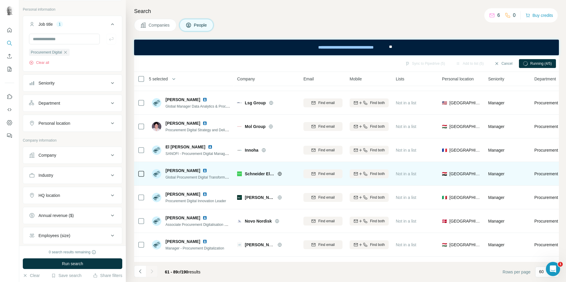
scroll to position [0, 0]
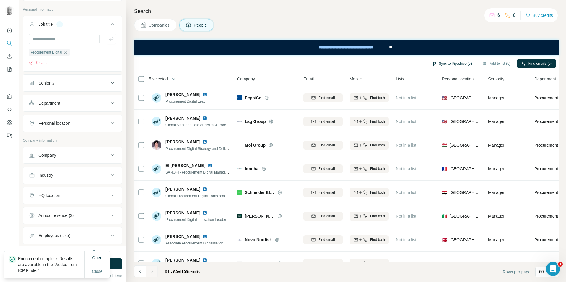
click at [451, 64] on button "Sync to Pipedrive (5)" at bounding box center [452, 63] width 48 height 9
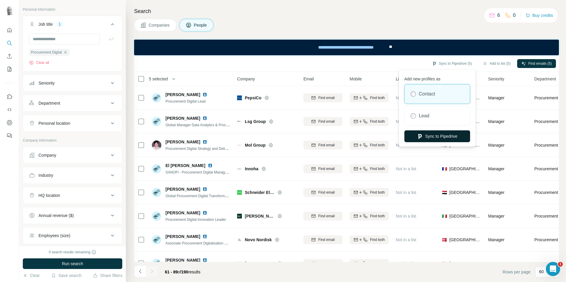
click at [439, 136] on button "Sync to Pipedrive" at bounding box center [437, 137] width 66 height 12
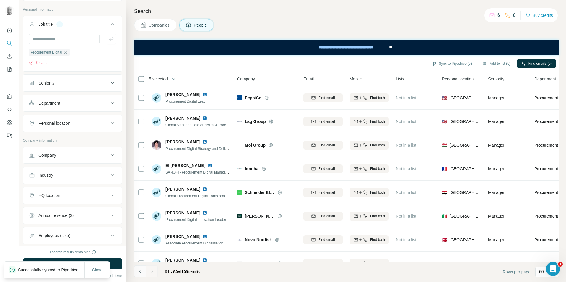
click at [141, 272] on icon "Navigate to previous page" at bounding box center [140, 272] width 6 height 6
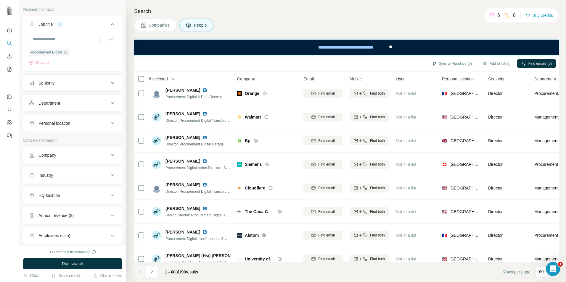
scroll to position [888, 0]
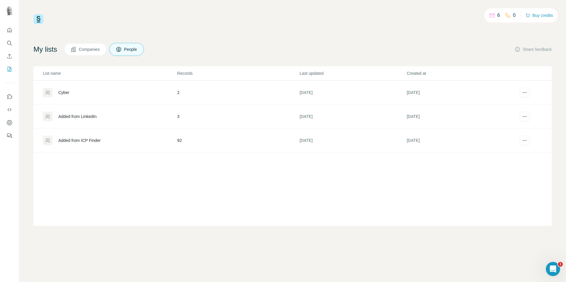
click at [78, 137] on div "Added from ICP Finder" at bounding box center [110, 140] width 134 height 9
